Goal: Find specific page/section: Find specific page/section

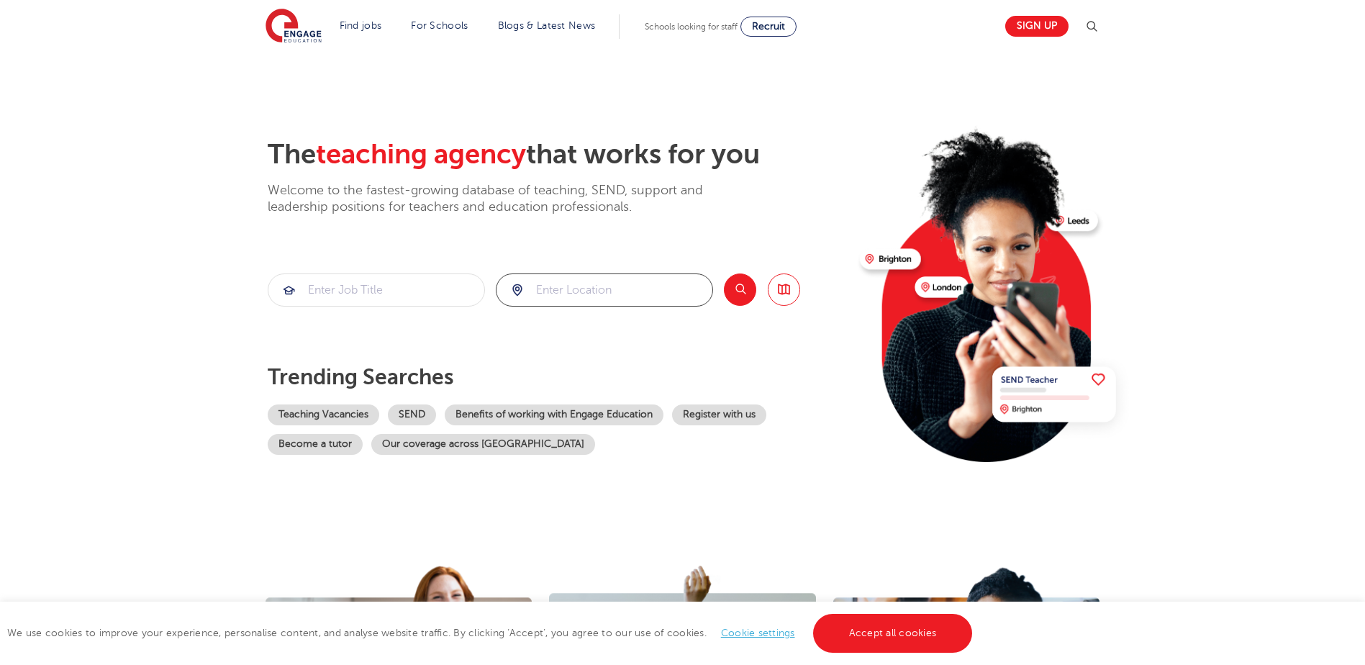
click at [561, 295] on input "search" at bounding box center [604, 290] width 216 height 32
type input "high wycombe"
click at [739, 293] on button "Search" at bounding box center [740, 289] width 32 height 32
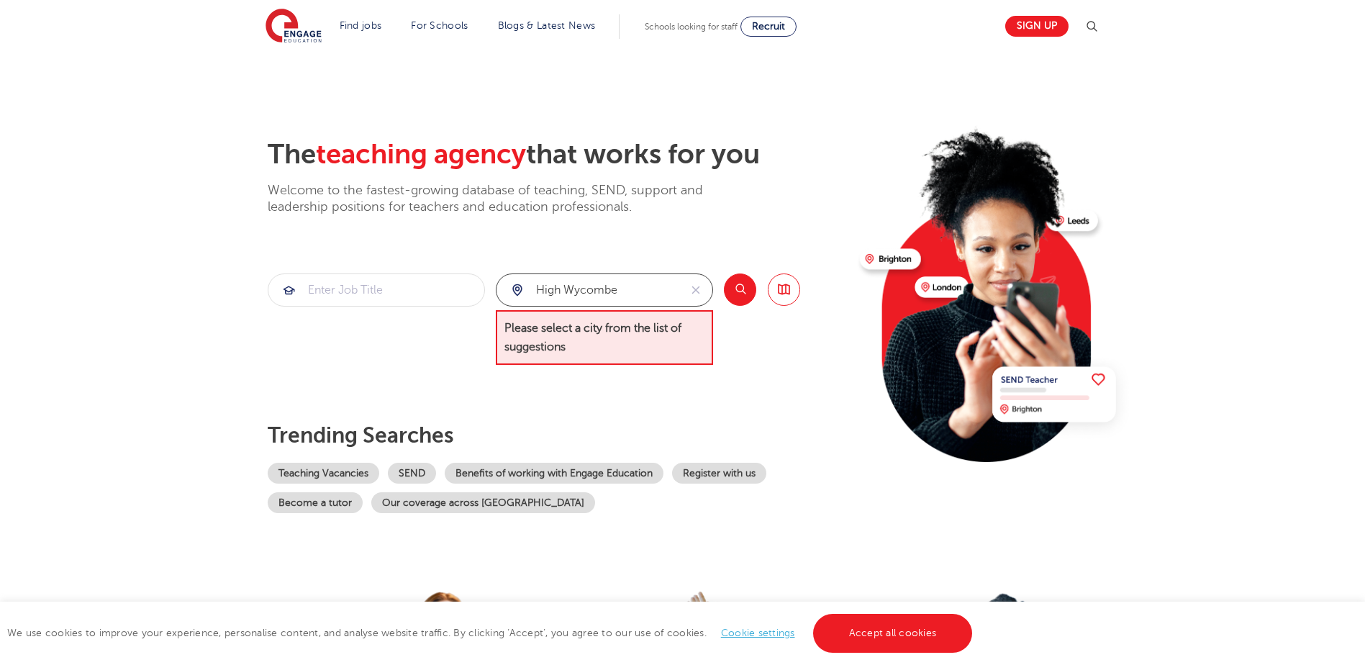
click at [573, 301] on input "high wycombe" at bounding box center [587, 290] width 183 height 32
click at [698, 291] on icon "reset" at bounding box center [696, 290] width 8 height 8
click at [673, 288] on input "search" at bounding box center [604, 290] width 216 height 32
type input "h"
type input "b"
